Goal: Information Seeking & Learning: Learn about a topic

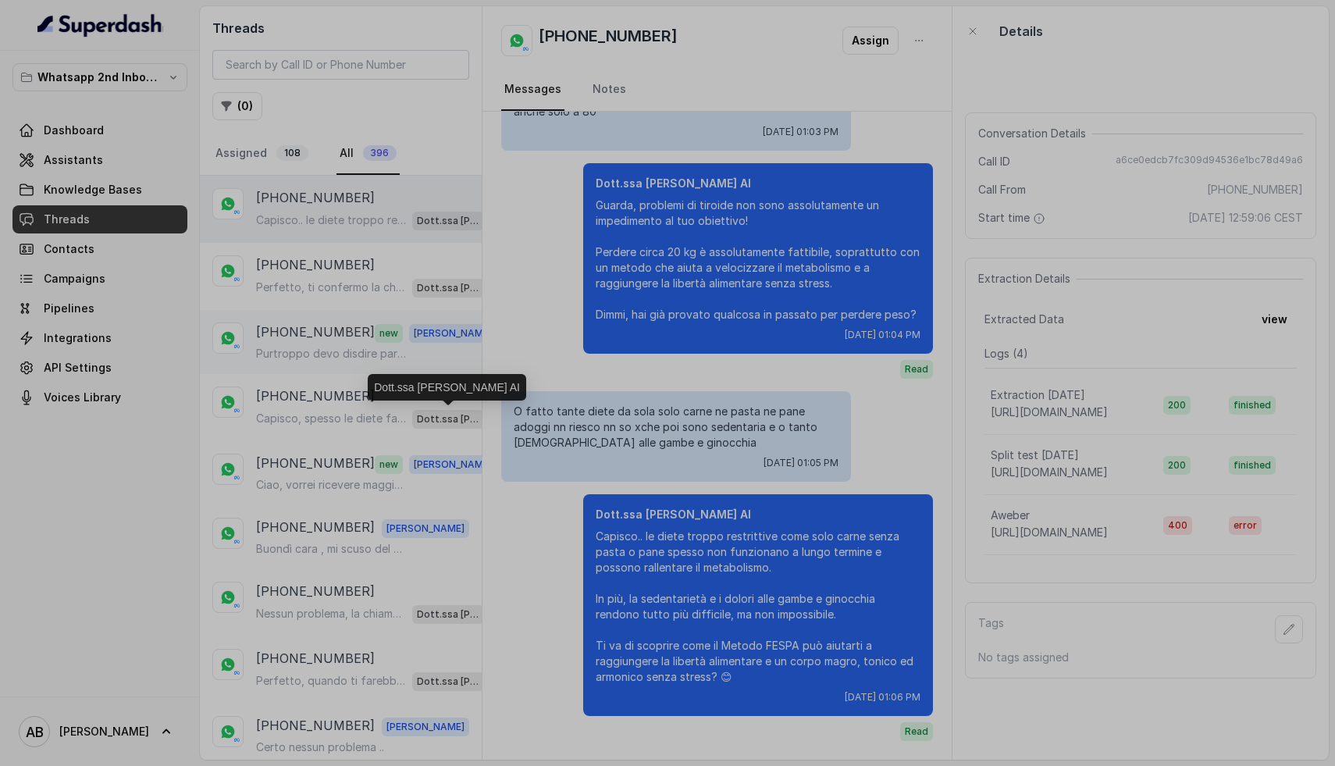
click at [312, 333] on p "[PHONE_NUMBER]" at bounding box center [315, 332] width 119 height 20
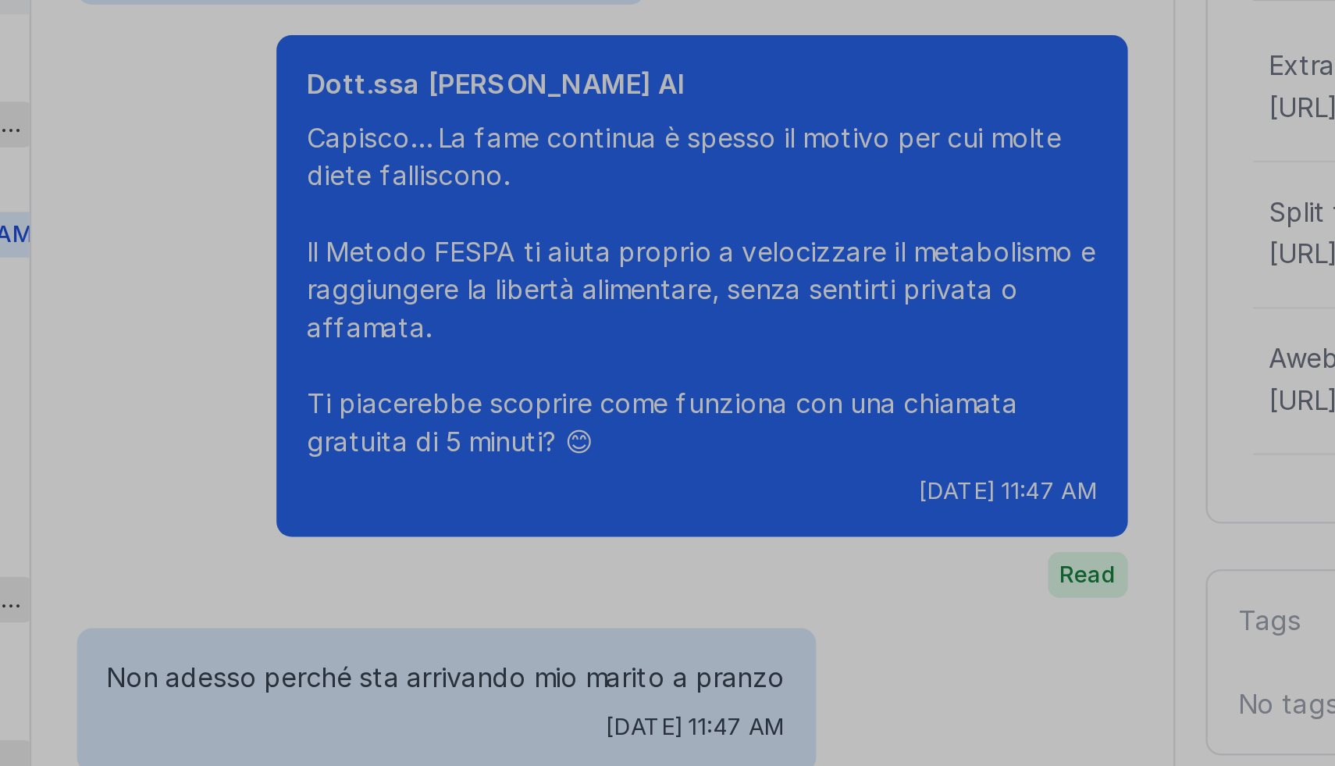
scroll to position [725, 0]
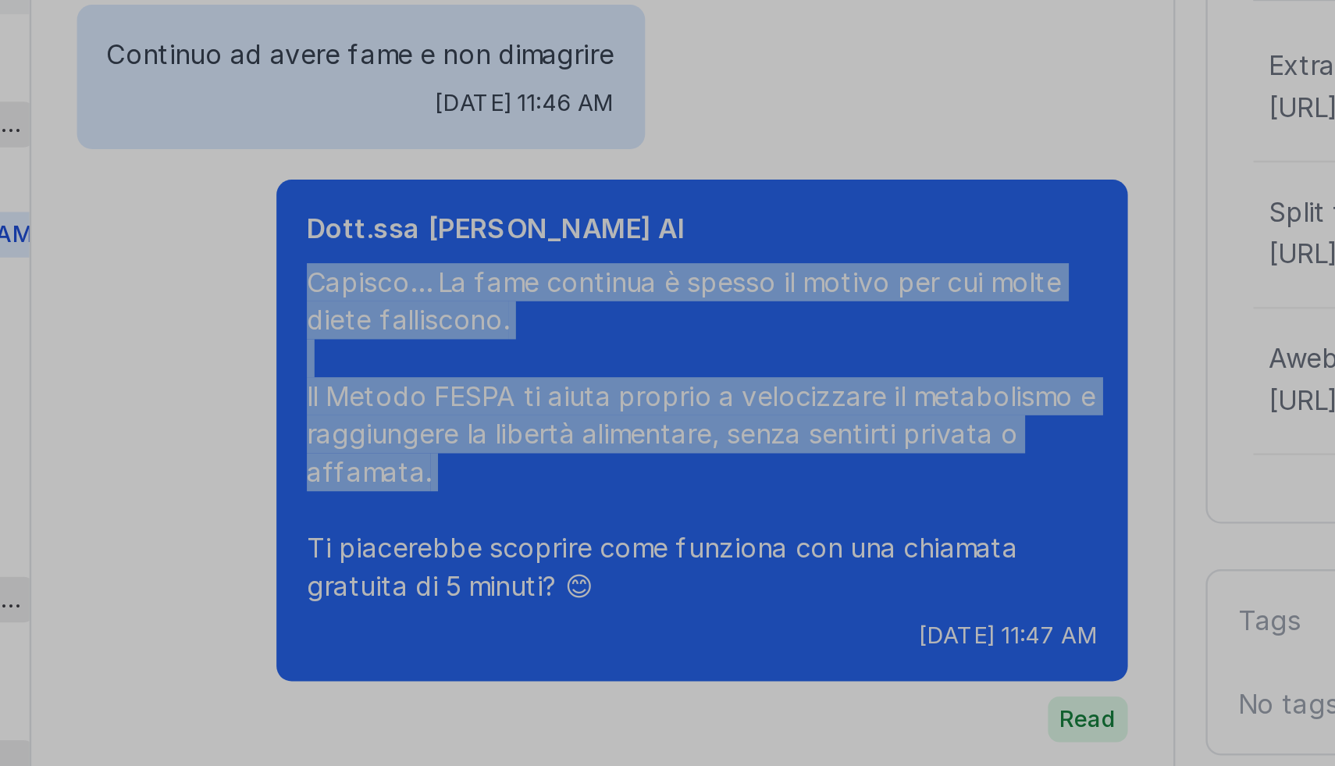
drag, startPoint x: 597, startPoint y: 483, endPoint x: 668, endPoint y: 576, distance: 117.6
click at [668, 576] on p "Capisco… La fame continua è spesso il motivo per cui molte diete falliscono. Il…" at bounding box center [758, 546] width 325 height 141
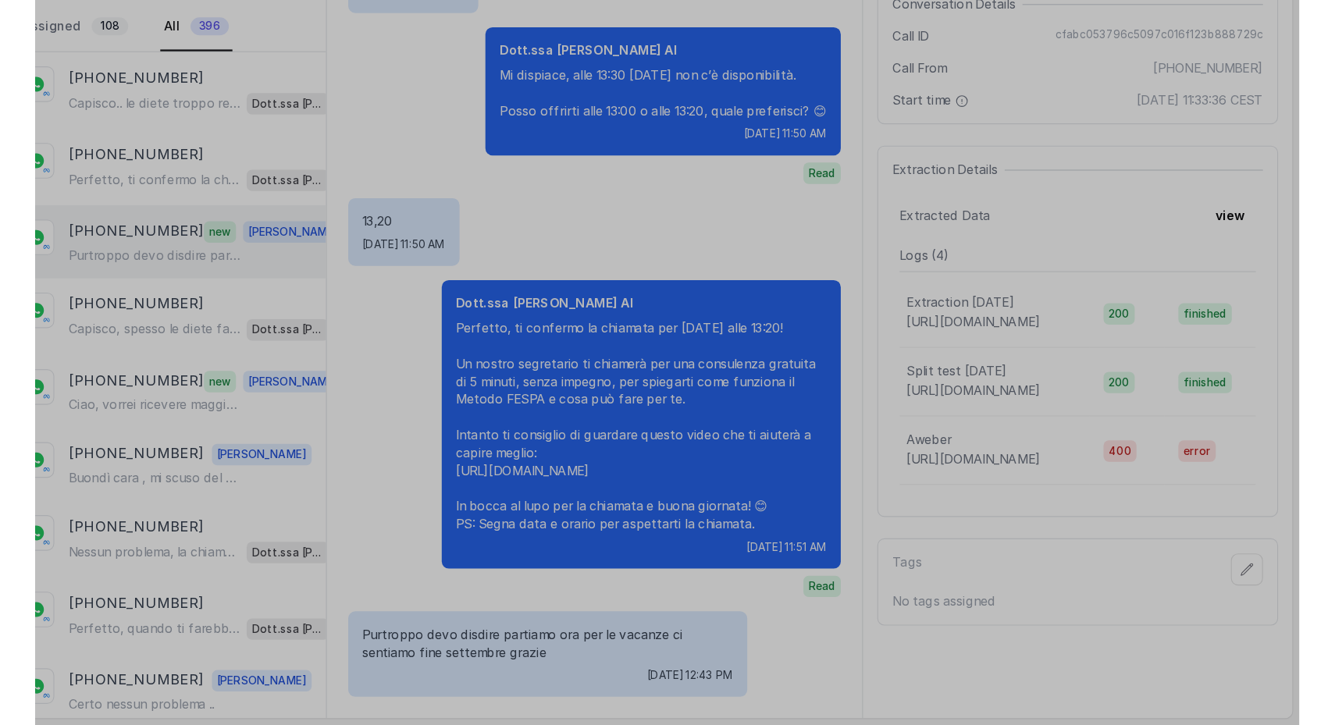
scroll to position [0, 0]
